Goal: Transaction & Acquisition: Purchase product/service

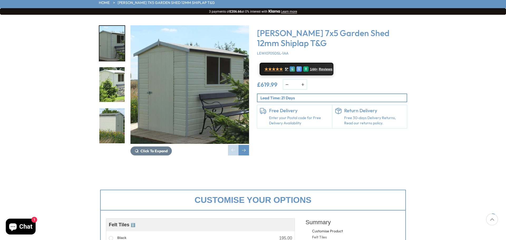
scroll to position [105, 0]
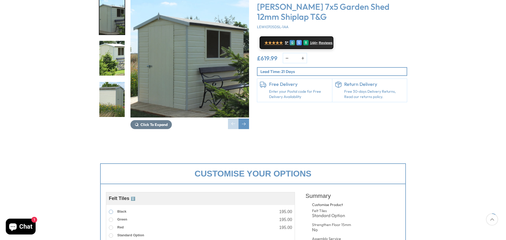
click at [113, 208] on label "Black" at bounding box center [118, 211] width 18 height 7
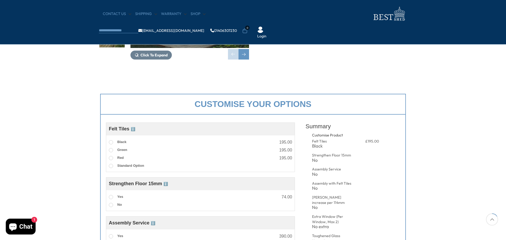
scroll to position [184, 0]
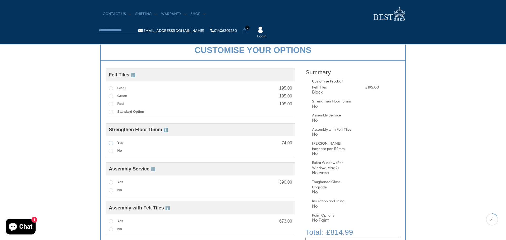
click at [112, 142] on span at bounding box center [111, 143] width 4 height 4
click at [111, 181] on span at bounding box center [111, 182] width 4 height 4
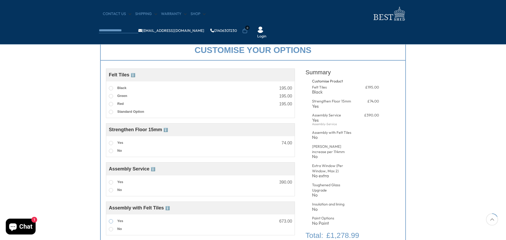
click at [112, 219] on label "Yes" at bounding box center [116, 221] width 14 height 7
click at [111, 219] on label "Yes" at bounding box center [116, 221] width 14 height 7
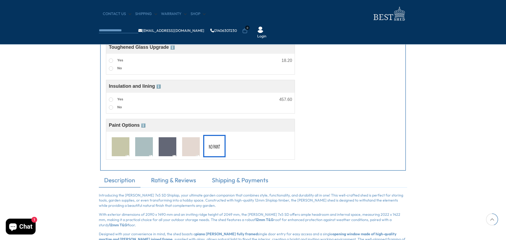
scroll to position [474, 0]
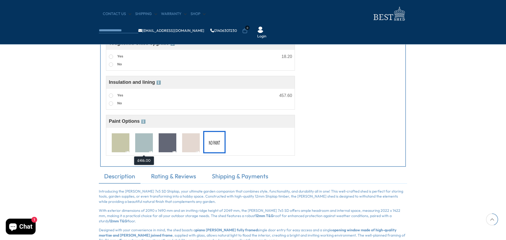
click at [141, 145] on img at bounding box center [144, 142] width 18 height 19
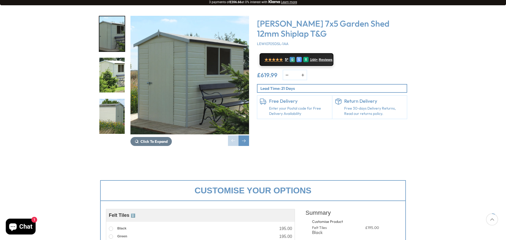
scroll to position [79, 0]
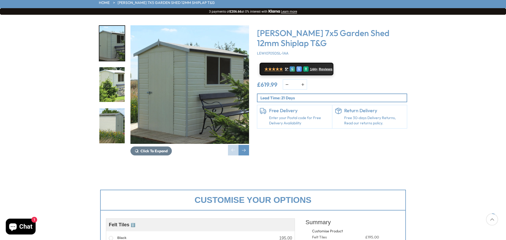
click at [306, 115] on link "Enter your Postal code for Free Delivery Availability" at bounding box center [299, 120] width 60 height 10
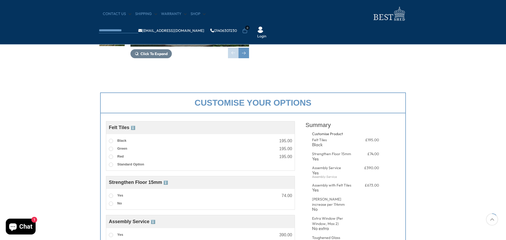
scroll to position [290, 0]
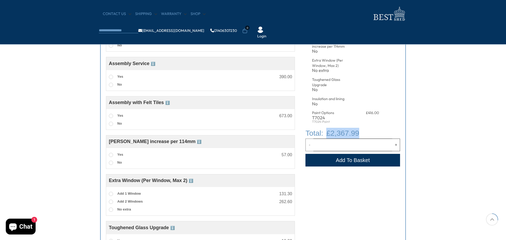
drag, startPoint x: 376, startPoint y: 133, endPoint x: 358, endPoint y: 131, distance: 18.5
click at [358, 131] on div "£2,367.99" at bounding box center [352, 133] width 95 height 11
copy span "£2,367.99"
